Goal: Task Accomplishment & Management: Manage account settings

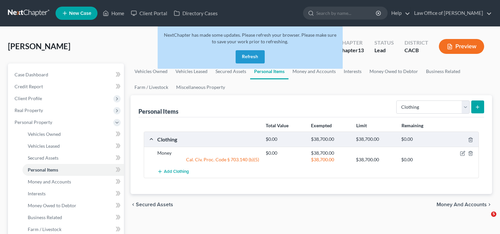
select select "clothing"
click at [251, 54] on button "Refresh" at bounding box center [250, 56] width 29 height 13
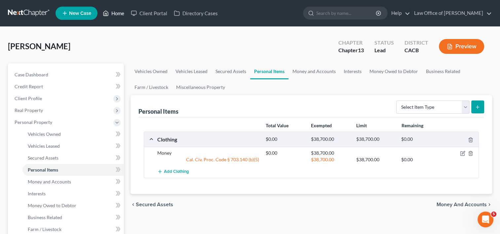
click at [123, 14] on link "Home" at bounding box center [114, 13] width 28 height 12
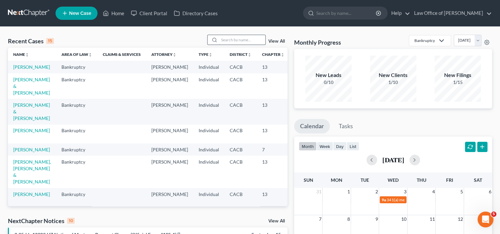
click at [232, 42] on input "search" at bounding box center [242, 40] width 46 height 10
type input "s"
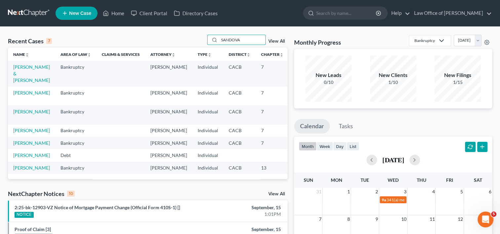
type input "SANDOVA"
click at [18, 79] on td "Munoz, Armando & Sandoval, Thanya" at bounding box center [31, 73] width 47 height 25
click at [15, 80] on link "Munoz, Armando & Sandoval, Thanya" at bounding box center [31, 73] width 37 height 19
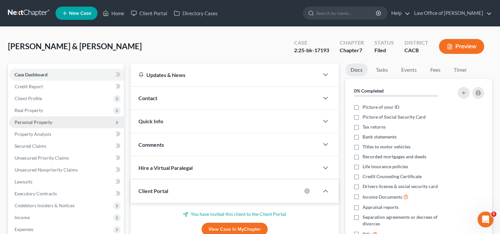
click at [36, 127] on span "Personal Property" at bounding box center [66, 122] width 115 height 12
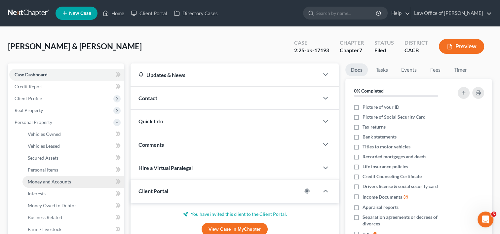
click at [49, 183] on span "Money and Accounts" at bounding box center [49, 182] width 43 height 6
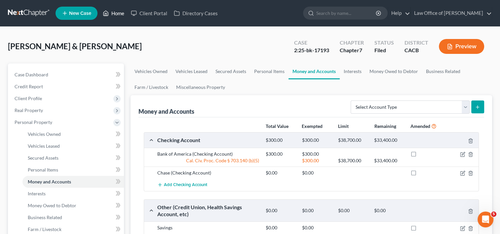
click at [115, 16] on link "Home" at bounding box center [114, 13] width 28 height 12
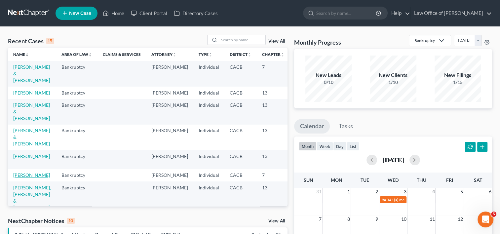
click at [18, 178] on link "Cooper, Ronald" at bounding box center [31, 175] width 37 height 6
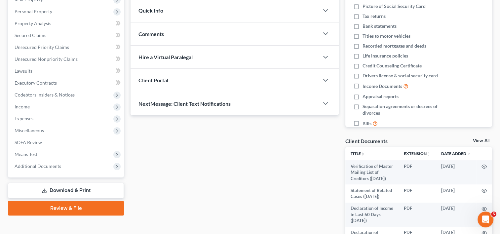
scroll to position [187, 0]
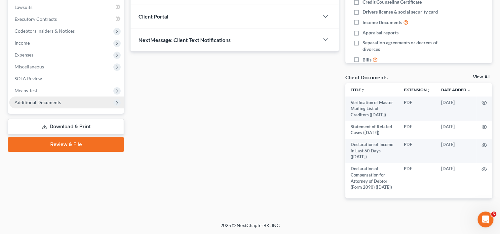
click at [42, 100] on span "Additional Documents" at bounding box center [38, 103] width 47 height 6
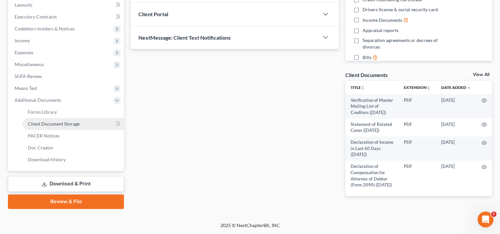
click at [59, 121] on span "Client Document Storage" at bounding box center [54, 124] width 52 height 6
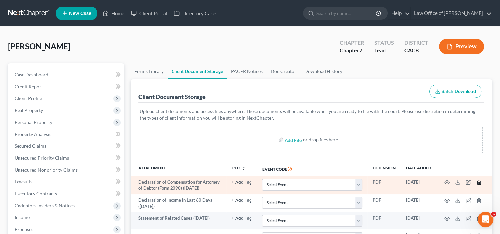
click at [481, 182] on icon "button" at bounding box center [479, 183] width 3 height 4
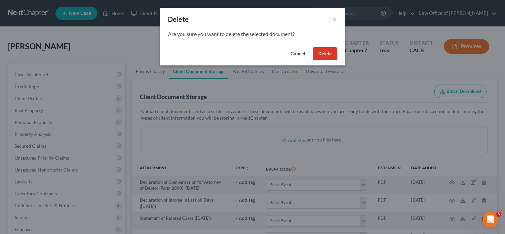
click at [322, 48] on button "Delete" at bounding box center [325, 53] width 24 height 13
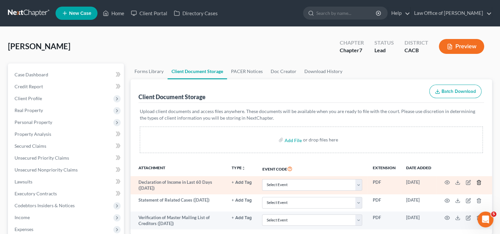
click at [479, 183] on icon "button" at bounding box center [479, 182] width 5 height 5
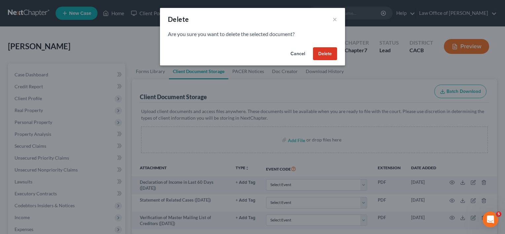
click at [325, 56] on button "Delete" at bounding box center [325, 53] width 24 height 13
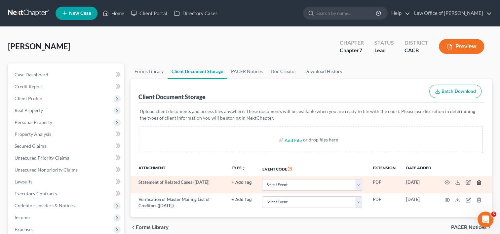
click at [479, 181] on icon "button" at bounding box center [479, 182] width 5 height 5
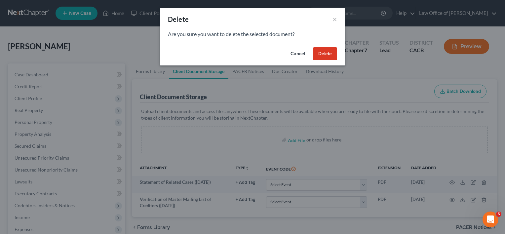
click at [329, 52] on button "Delete" at bounding box center [325, 53] width 24 height 13
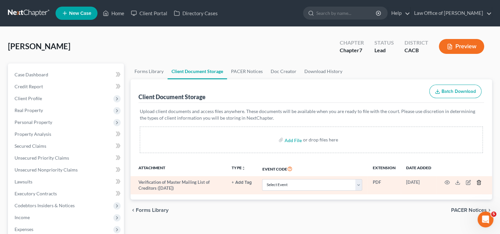
click at [479, 183] on line "button" at bounding box center [479, 183] width 0 height 1
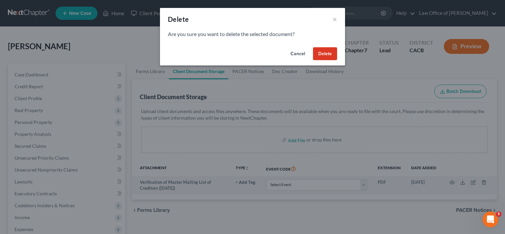
click at [316, 57] on button "Delete" at bounding box center [325, 53] width 24 height 13
